Goal: Transaction & Acquisition: Obtain resource

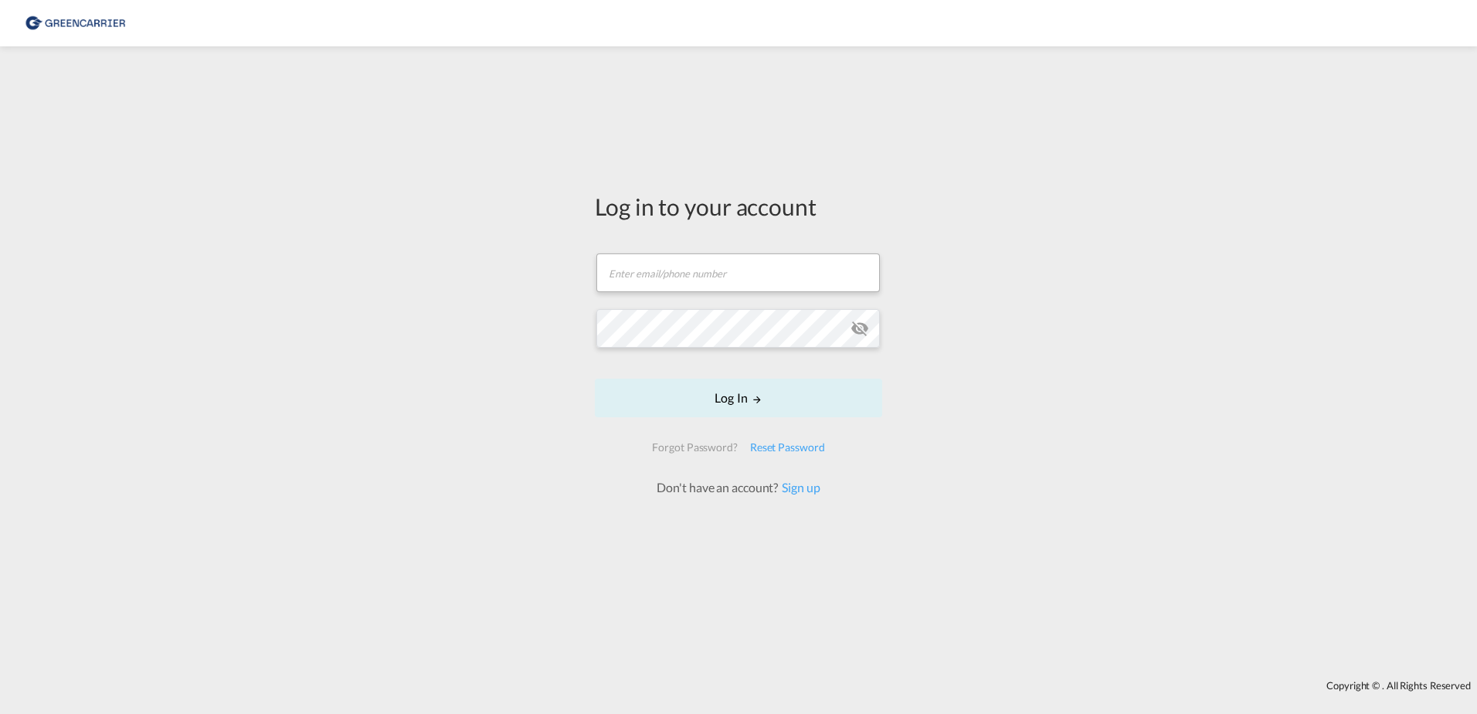
click at [709, 252] on md-input-container "Email field is required" at bounding box center [738, 273] width 287 height 42
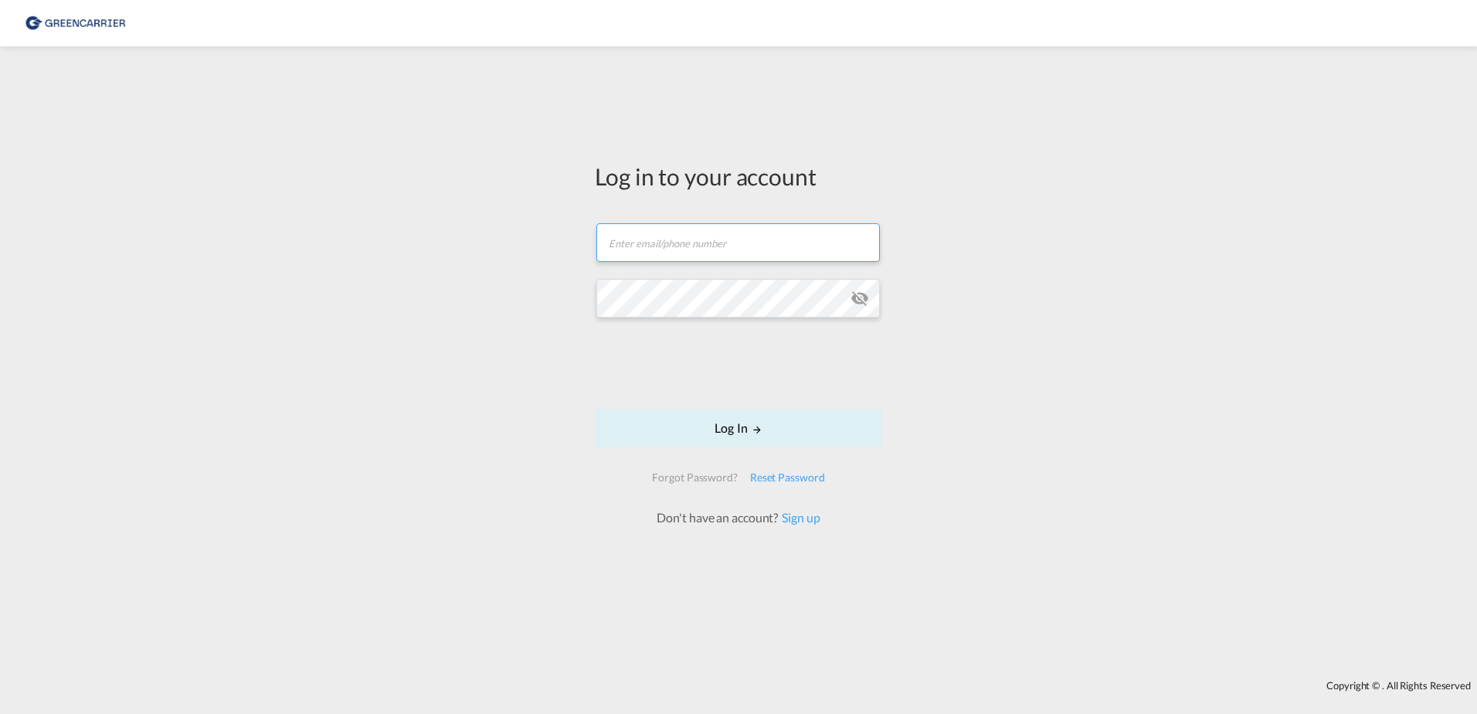
click at [701, 243] on input "text" at bounding box center [737, 242] width 283 height 39
type input "[EMAIL_ADDRESS][DOMAIN_NAME]"
click at [801, 436] on button "Log In" at bounding box center [738, 428] width 287 height 39
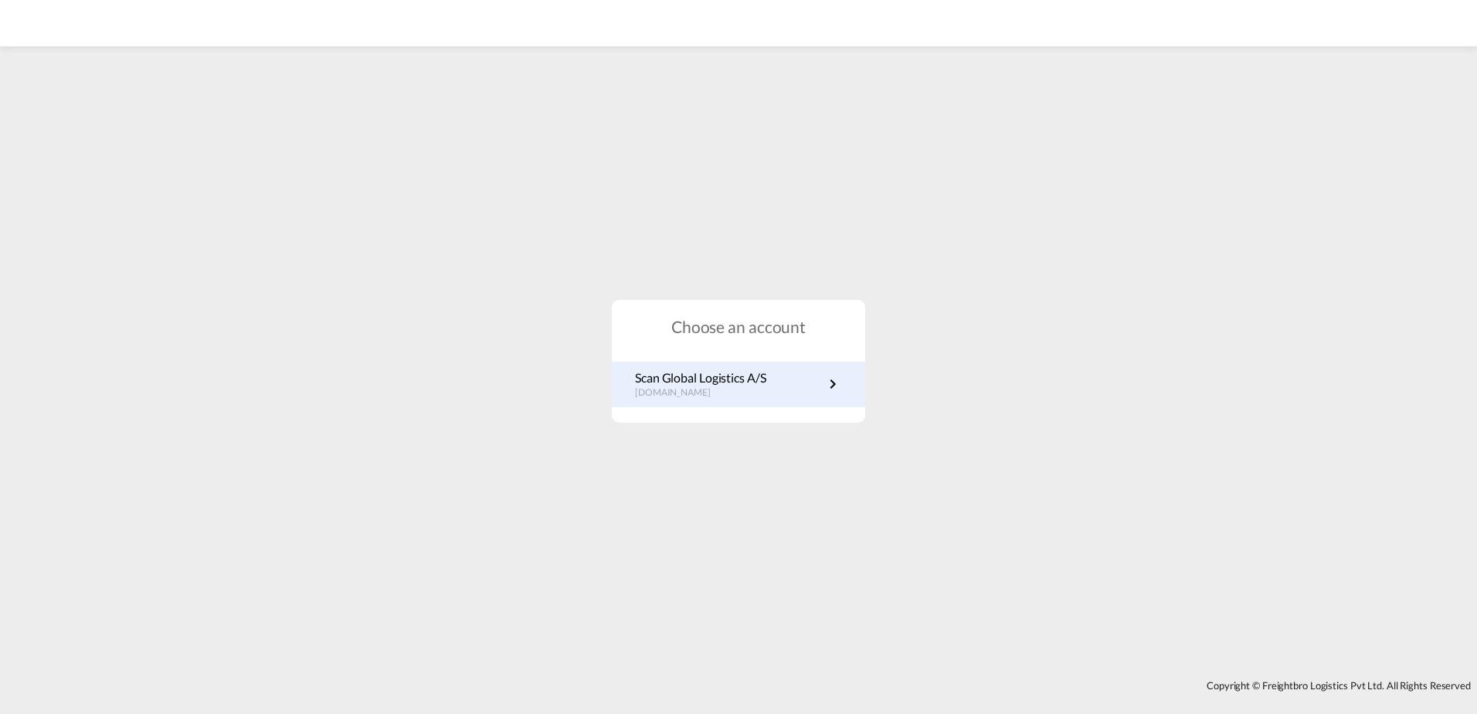
click at [820, 393] on link "Scan Global Logistics A/S [DOMAIN_NAME]" at bounding box center [738, 384] width 207 height 30
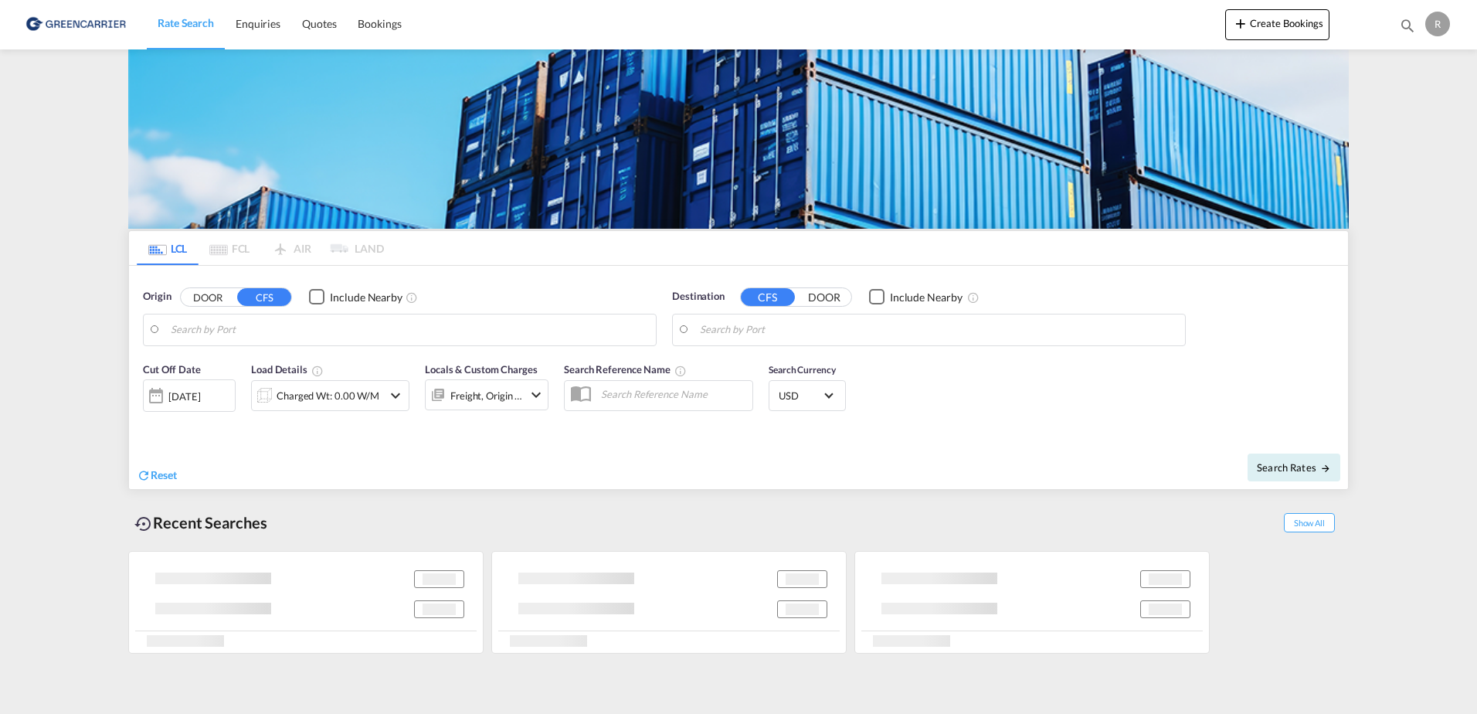
type input "DK-9400, Hvorup, Lindholm, Noerresundby, Sulsted, Vadum, Vodskov"
type input "Milwaukee, WI, USMKE"
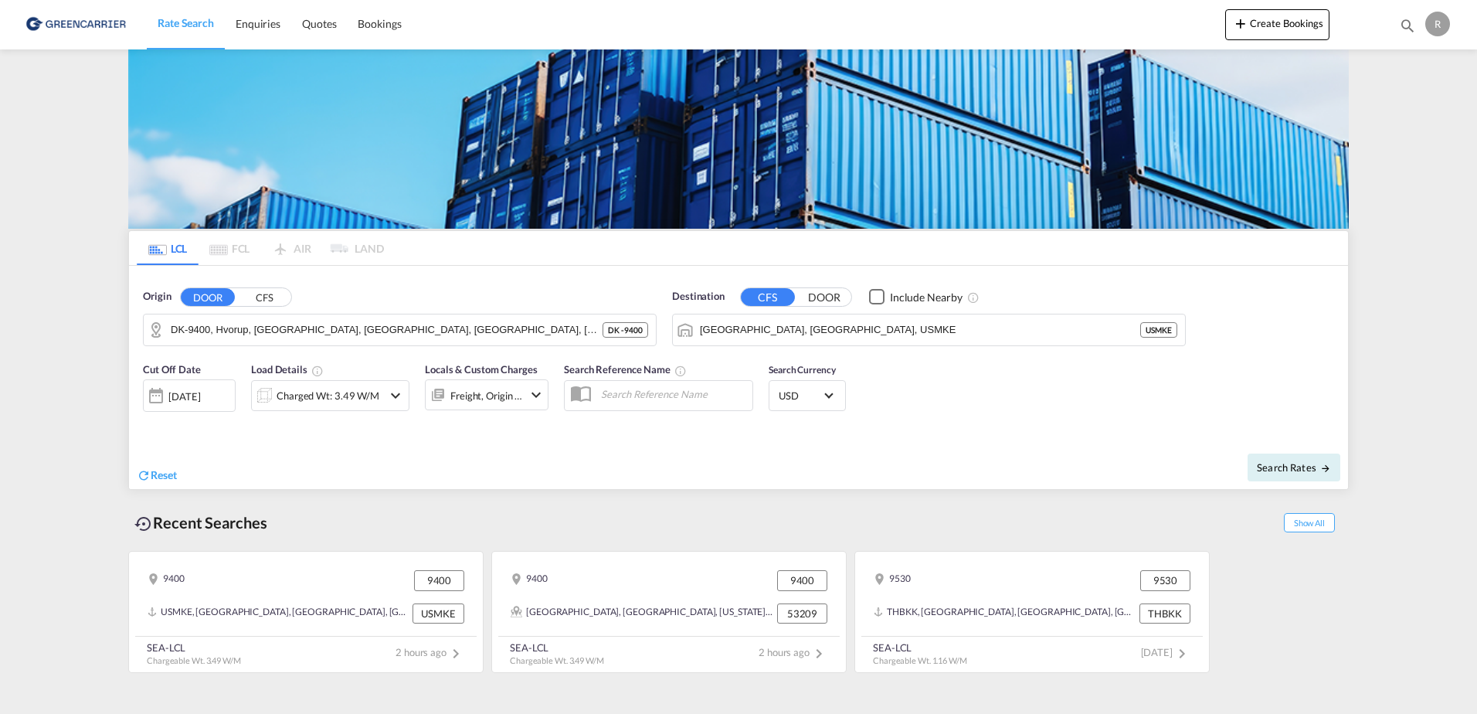
click at [100, 29] on img at bounding box center [75, 24] width 104 height 35
click at [1432, 25] on div "R" at bounding box center [1437, 24] width 25 height 25
click at [1398, 19] on md-backdrop at bounding box center [738, 357] width 1477 height 714
